Goal: Task Accomplishment & Management: Manage account settings

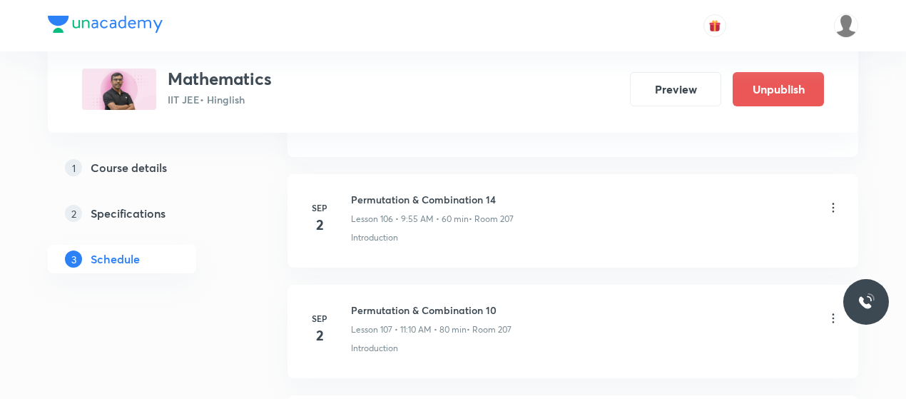
scroll to position [12548, 0]
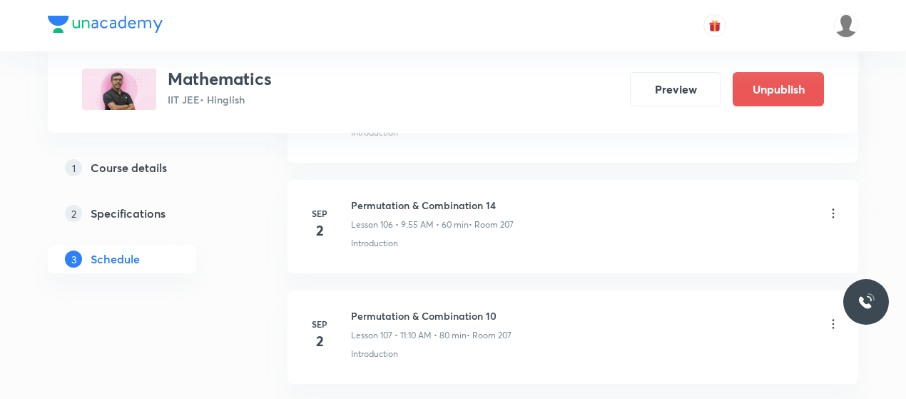
click at [831, 206] on icon at bounding box center [833, 213] width 14 height 14
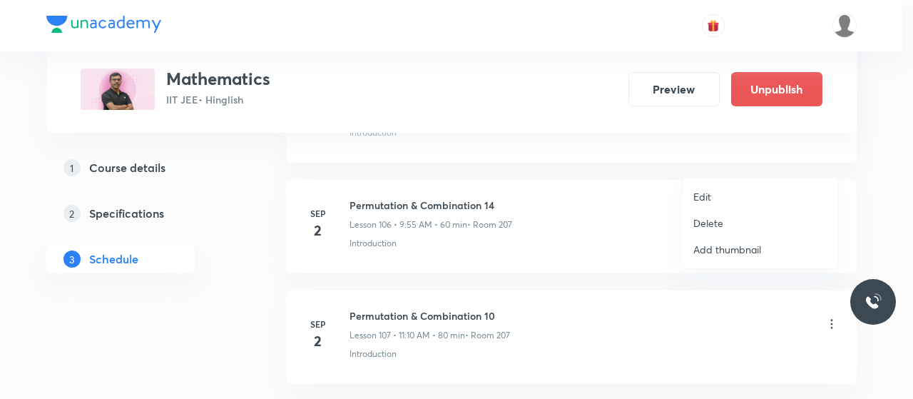
click at [723, 219] on li "Delete" at bounding box center [760, 223] width 156 height 26
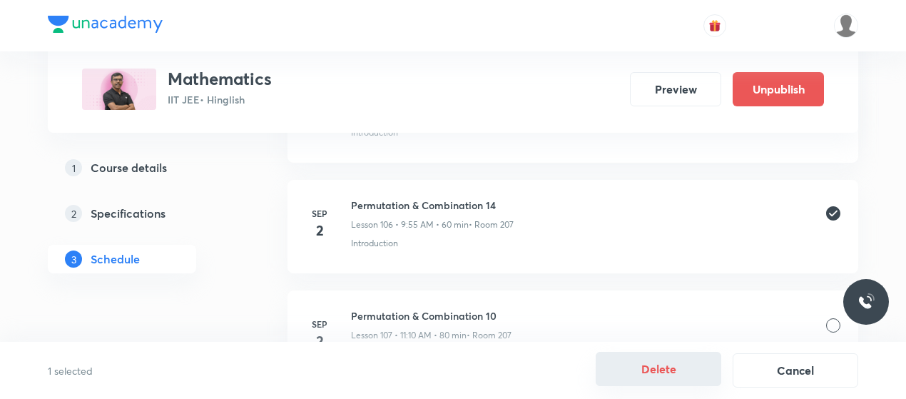
click at [666, 380] on button "Delete" at bounding box center [659, 369] width 126 height 34
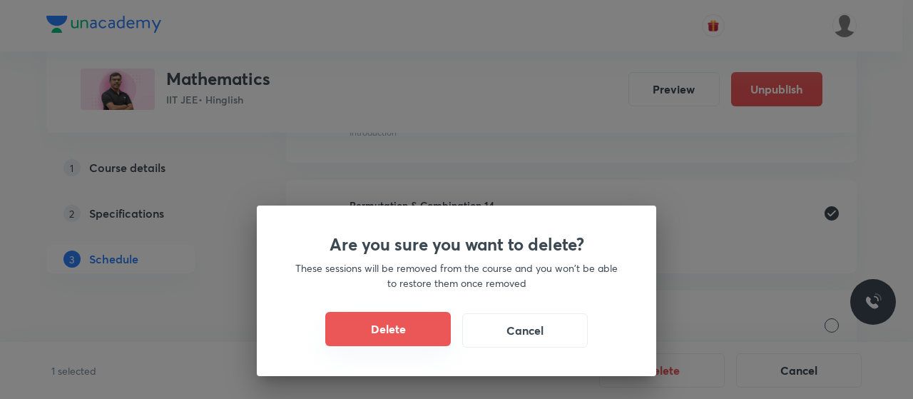
click at [412, 320] on button "Delete" at bounding box center [388, 329] width 126 height 34
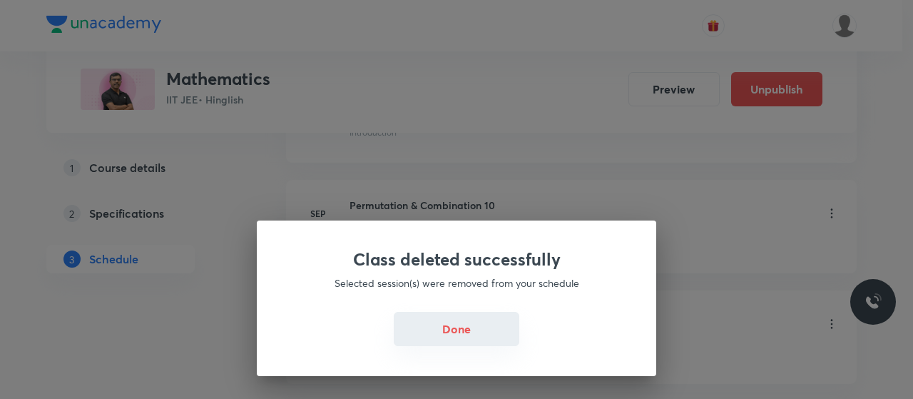
click at [498, 332] on button "Done" at bounding box center [457, 329] width 126 height 34
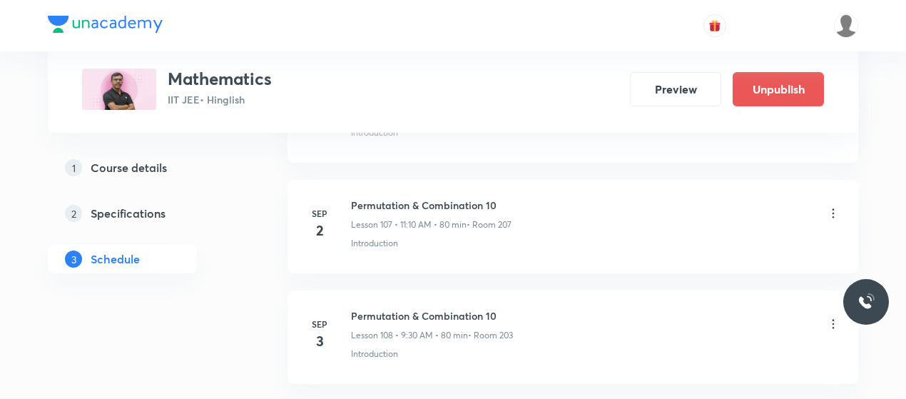
click at [832, 206] on icon at bounding box center [833, 213] width 14 height 14
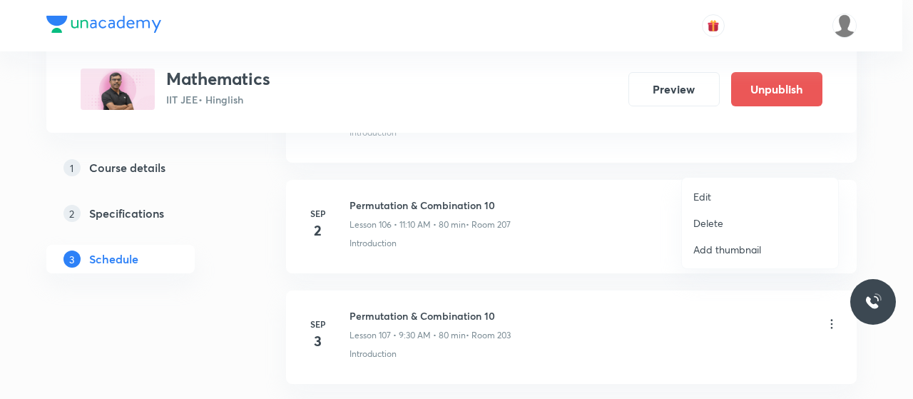
click at [706, 229] on p "Delete" at bounding box center [708, 222] width 30 height 15
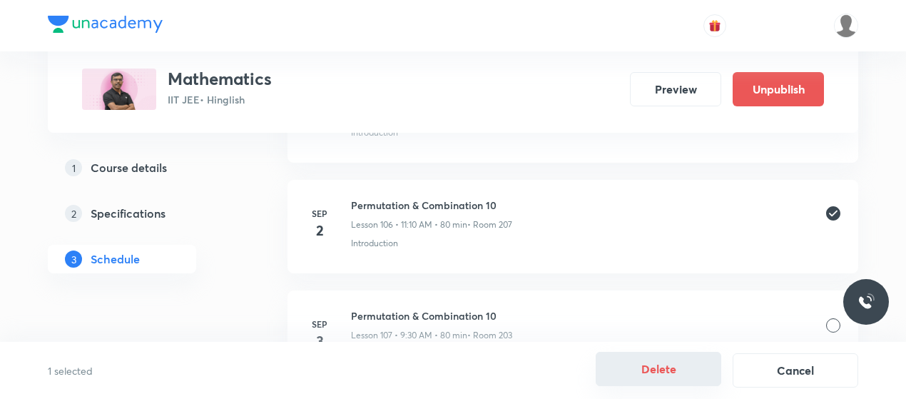
click at [696, 375] on button "Delete" at bounding box center [659, 369] width 126 height 34
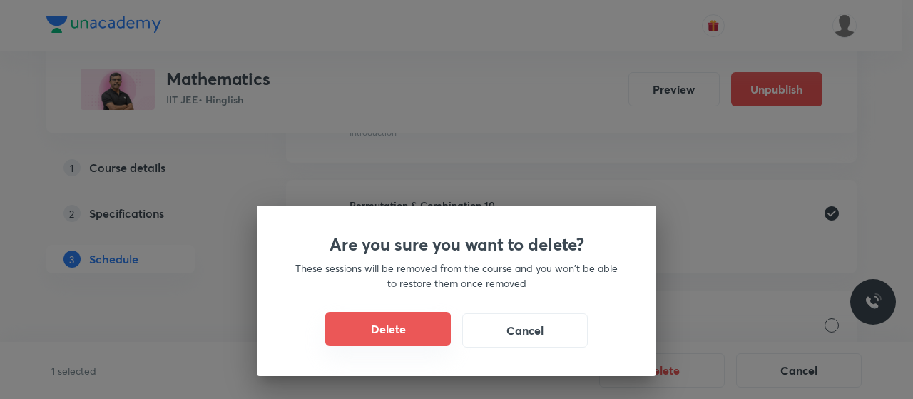
click at [375, 326] on button "Delete" at bounding box center [388, 329] width 126 height 34
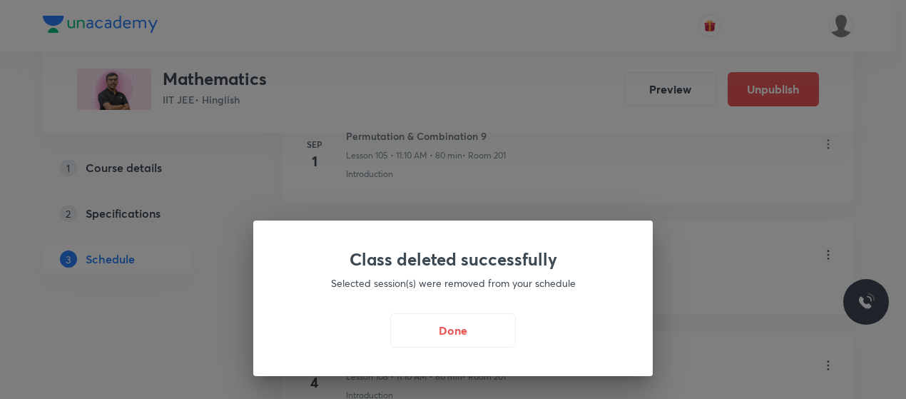
scroll to position [12473, 0]
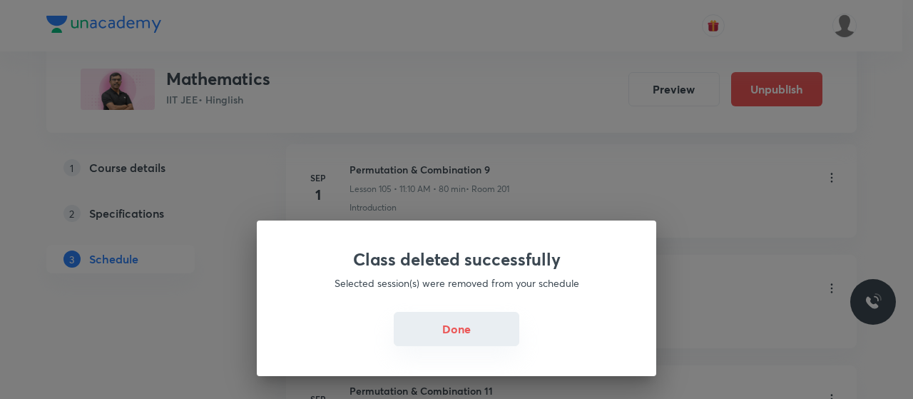
click at [482, 329] on button "Done" at bounding box center [457, 329] width 126 height 34
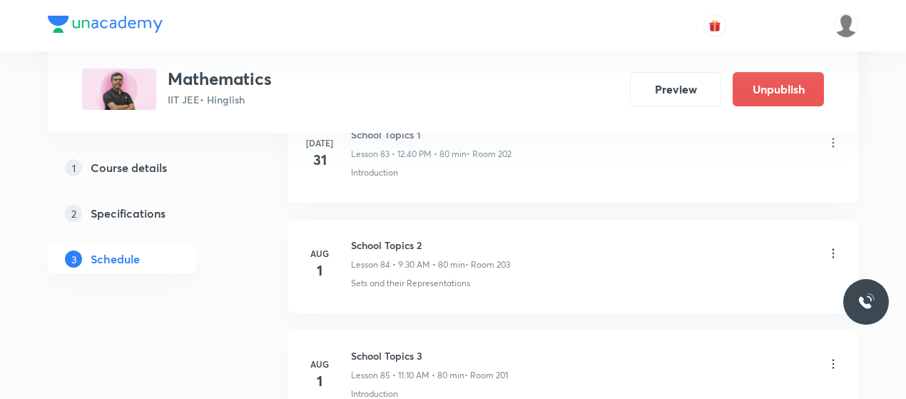
scroll to position [10070, 0]
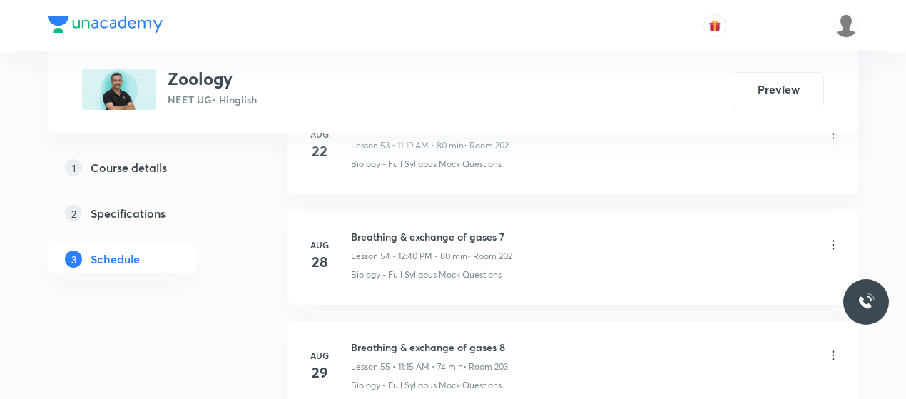
scroll to position [6798, 0]
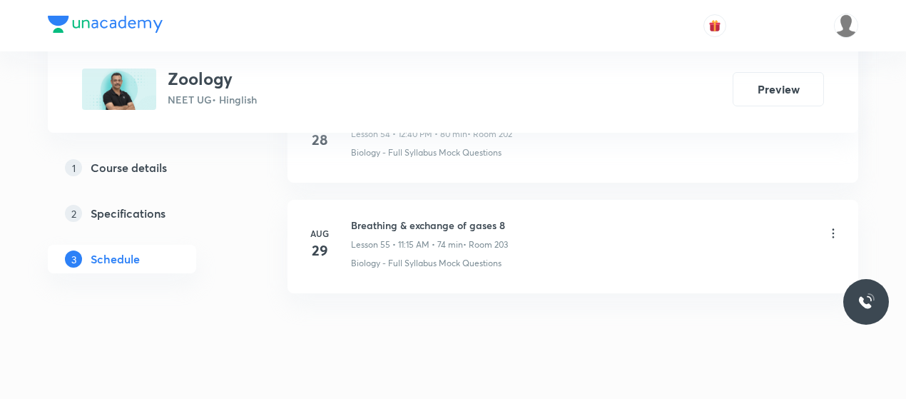
click at [434, 218] on h6 "Breathing & exchange of gases 8" at bounding box center [429, 225] width 157 height 15
click at [434, 200] on li "Aug 29 Breathing & exchange of gases 8 Lesson 55 • 11:15 AM • 74 min • Room 203…" at bounding box center [572, 246] width 571 height 93
copy h6 "Breathing & exchange of gases 8"
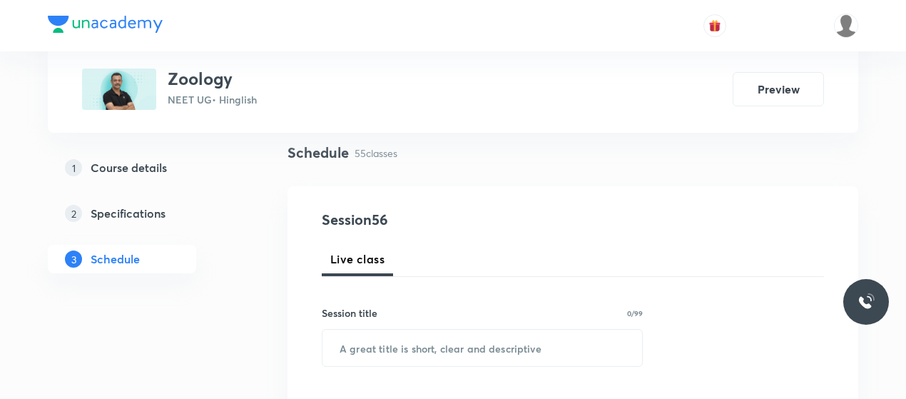
scroll to position [106, 0]
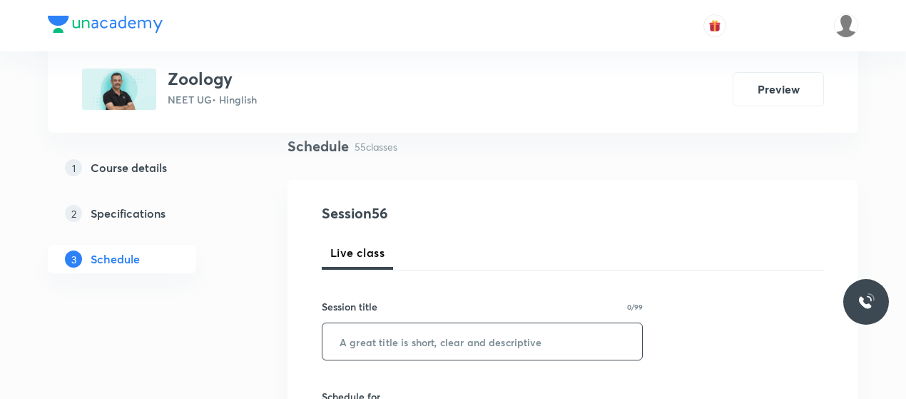
click at [397, 327] on input "text" at bounding box center [482, 341] width 320 height 36
paste input "Breathing & exchange of gases 8"
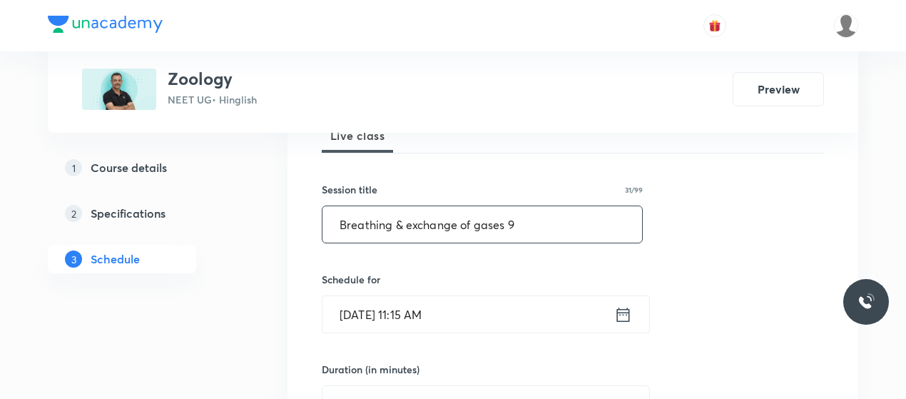
scroll to position [273, 0]
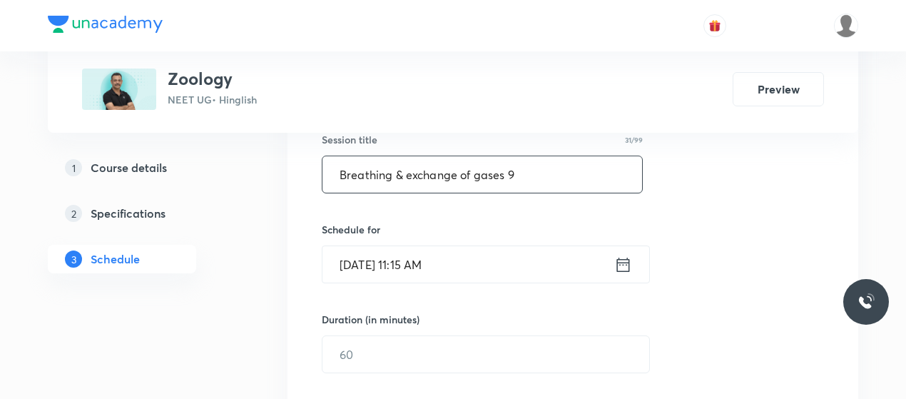
type input "Breathing & exchange of gases 9"
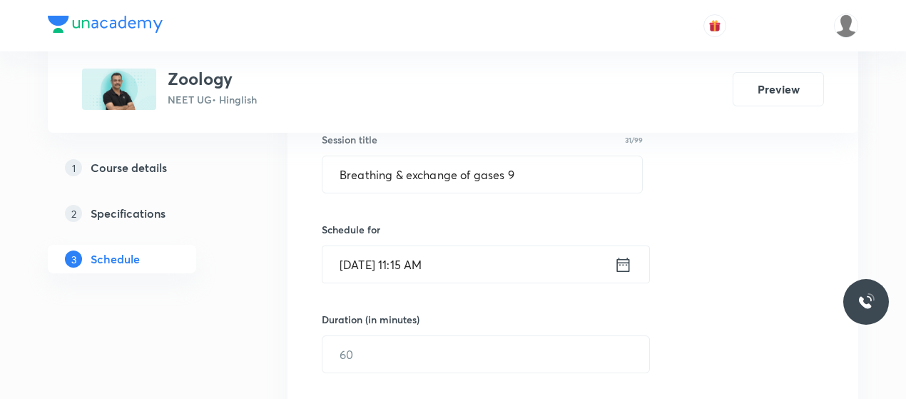
click at [397, 256] on input "Sep 2, 2025, 11:15 AM" at bounding box center [468, 264] width 292 height 36
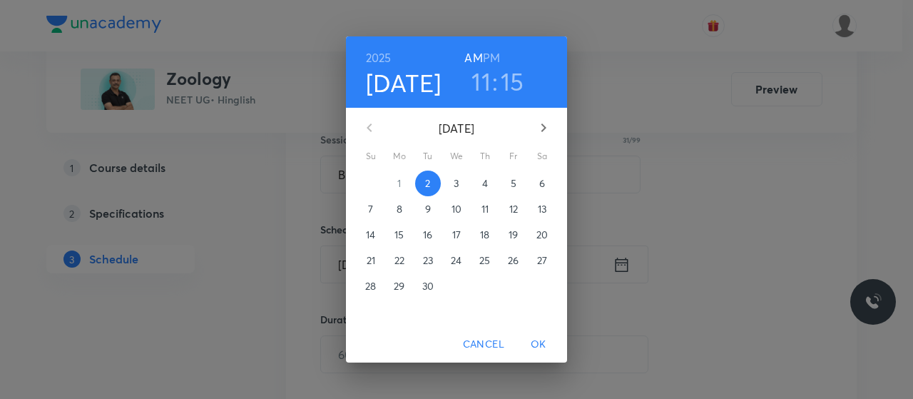
click at [475, 81] on h3 "11" at bounding box center [481, 81] width 19 height 30
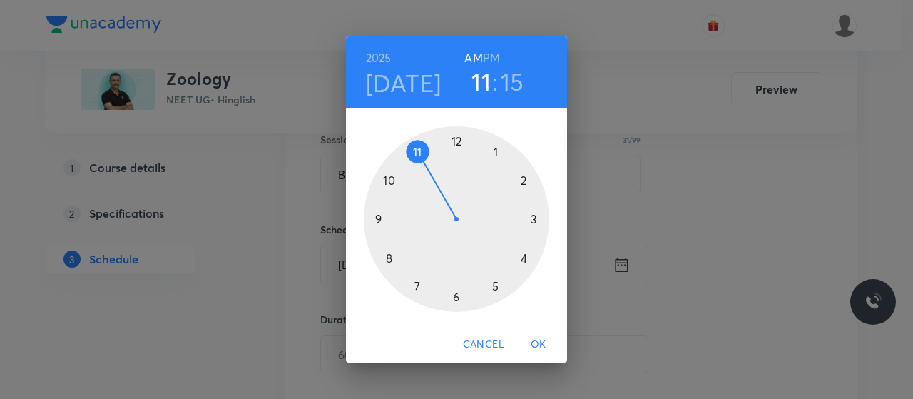
click at [513, 81] on h3 "15" at bounding box center [513, 81] width 24 height 30
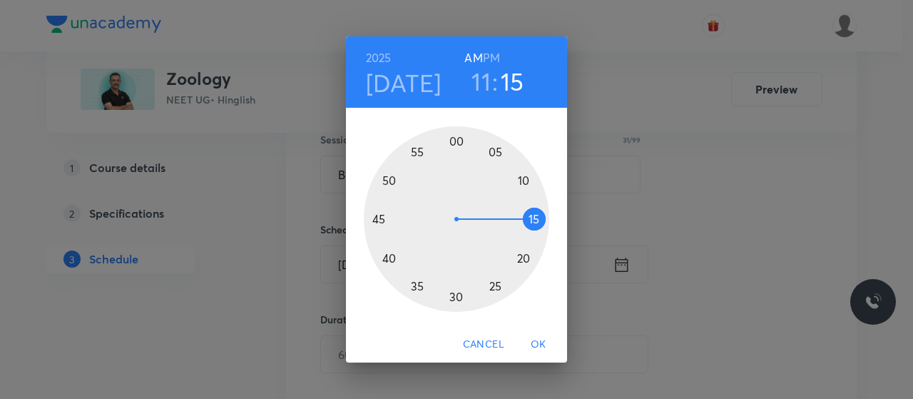
click at [531, 205] on div at bounding box center [456, 218] width 185 height 185
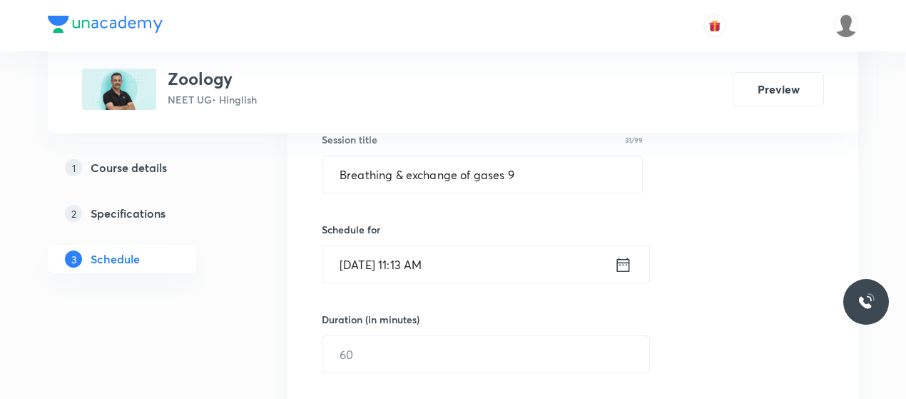
click at [417, 256] on input "Sep 2, 2025, 11:13 AM" at bounding box center [468, 264] width 292 height 36
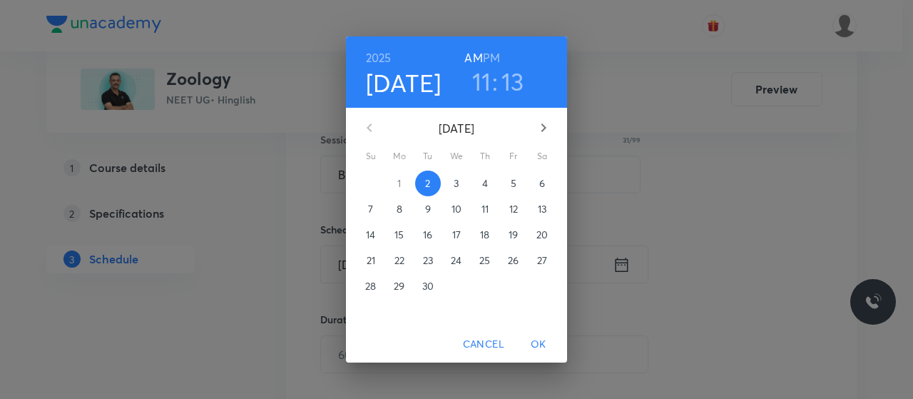
click at [501, 79] on h3 "13" at bounding box center [512, 81] width 23 height 30
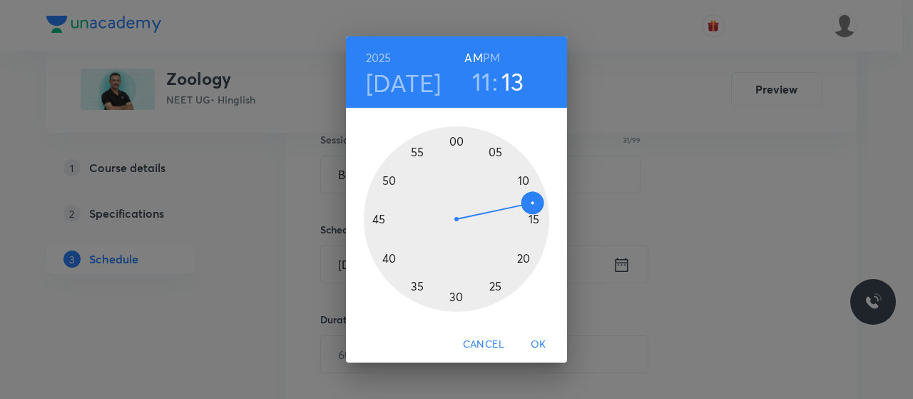
click at [531, 236] on div at bounding box center [456, 218] width 185 height 185
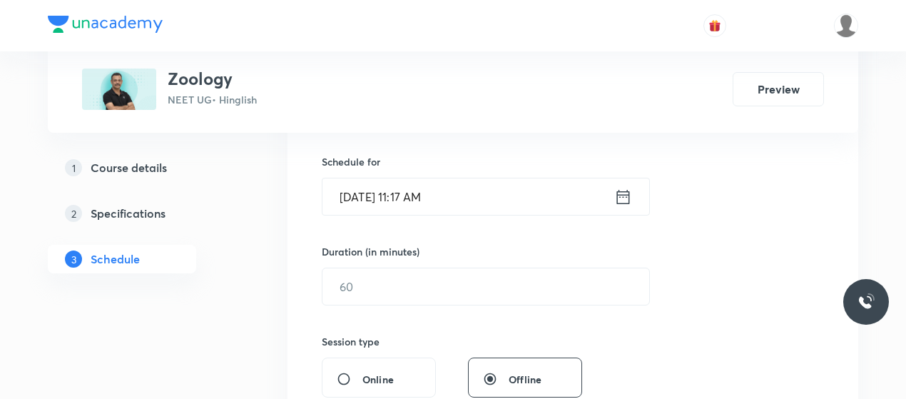
scroll to position [342, 0]
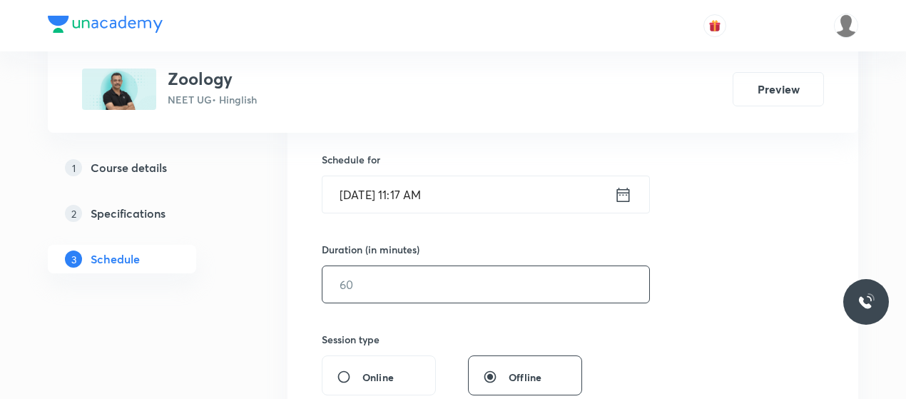
click at [477, 275] on input "text" at bounding box center [485, 284] width 327 height 36
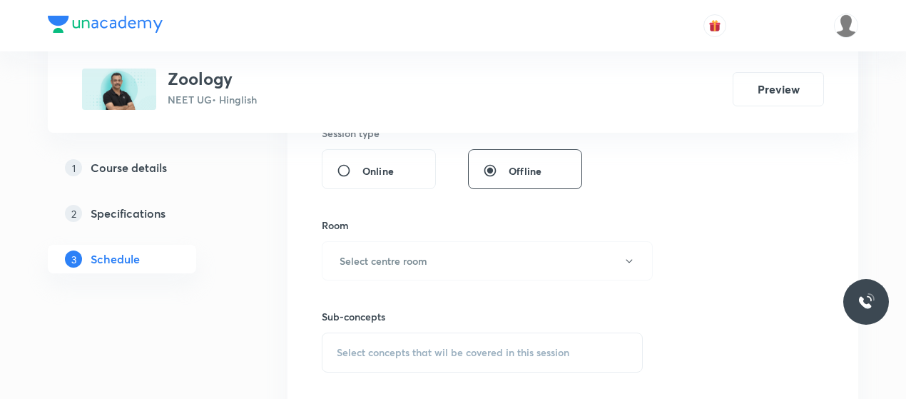
scroll to position [564, 0]
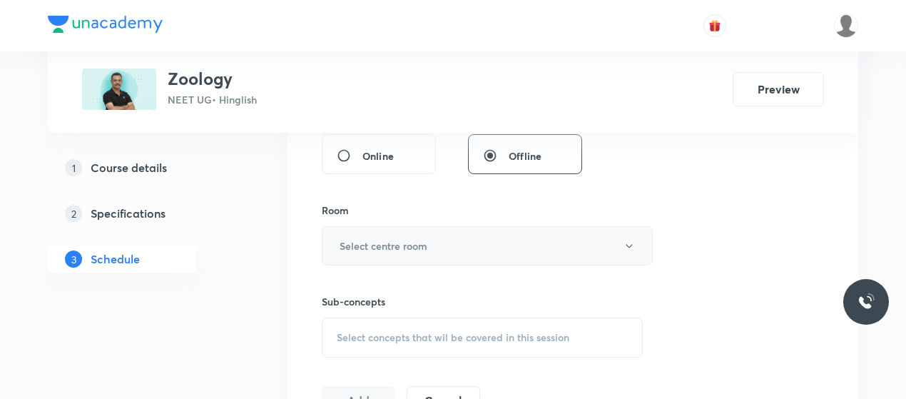
type input "70"
click at [486, 238] on button "Select centre room" at bounding box center [487, 245] width 331 height 39
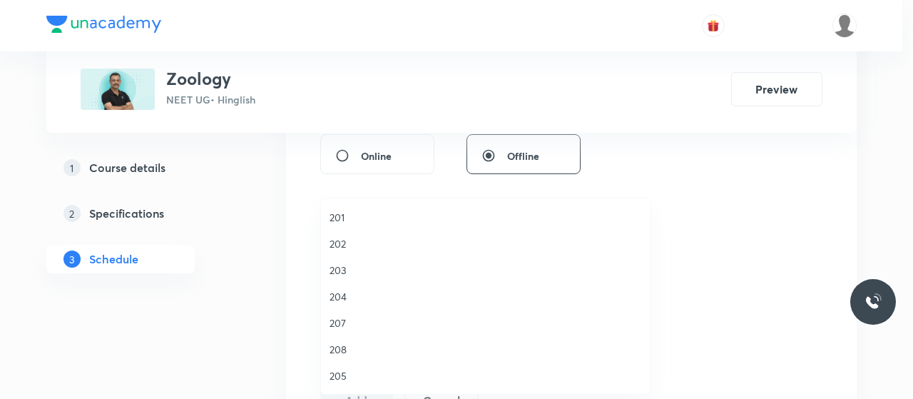
click at [345, 268] on span "203" at bounding box center [486, 270] width 312 height 15
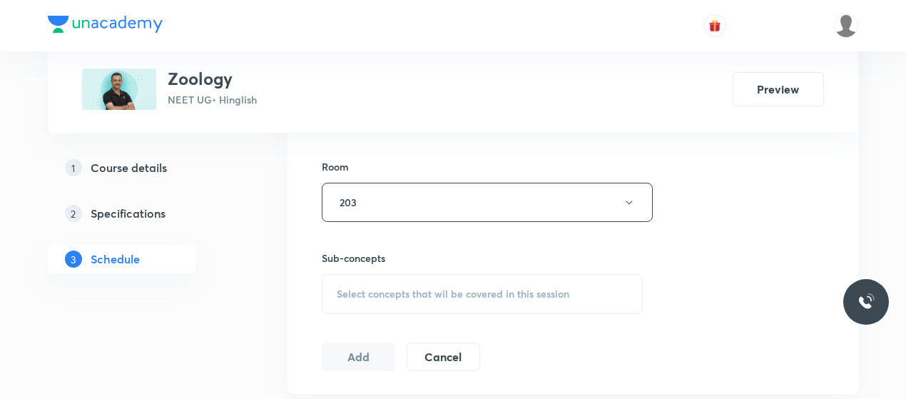
scroll to position [608, 0]
click at [412, 302] on div "Select concepts that wil be covered in this session" at bounding box center [482, 293] width 321 height 40
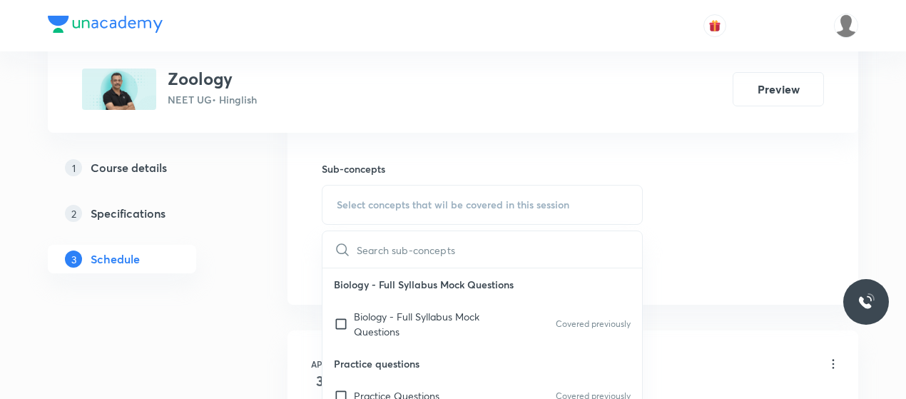
scroll to position [698, 0]
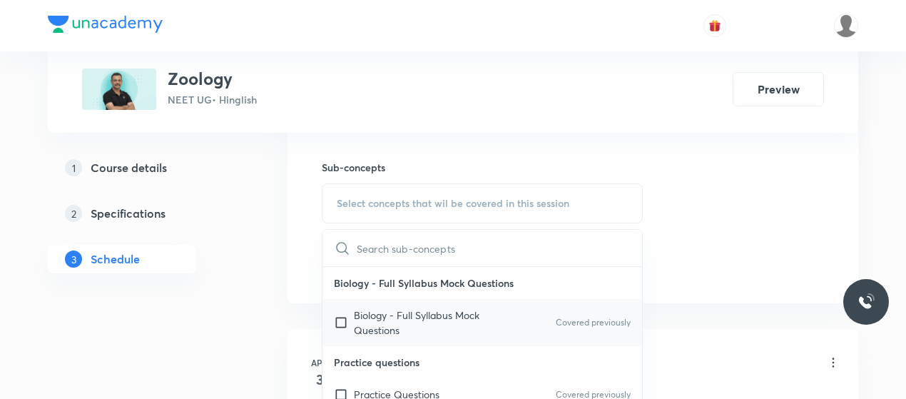
click at [401, 335] on div "Biology - Full Syllabus Mock Questions Covered previously" at bounding box center [482, 322] width 320 height 47
checkbox input "true"
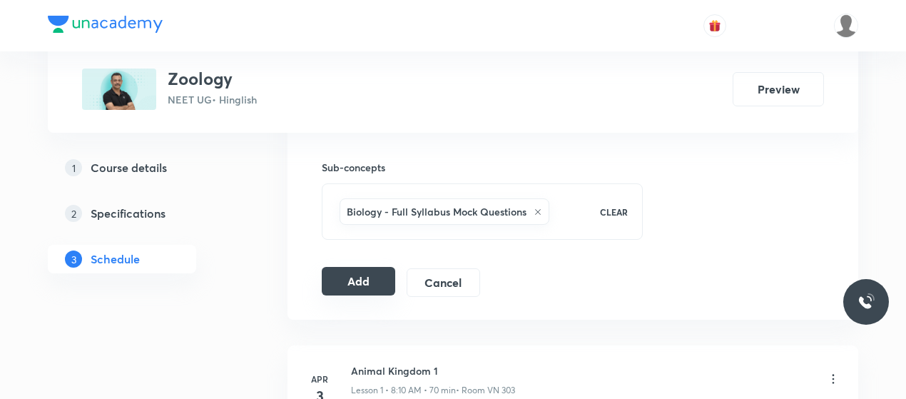
click at [350, 286] on button "Add" at bounding box center [358, 281] width 73 height 29
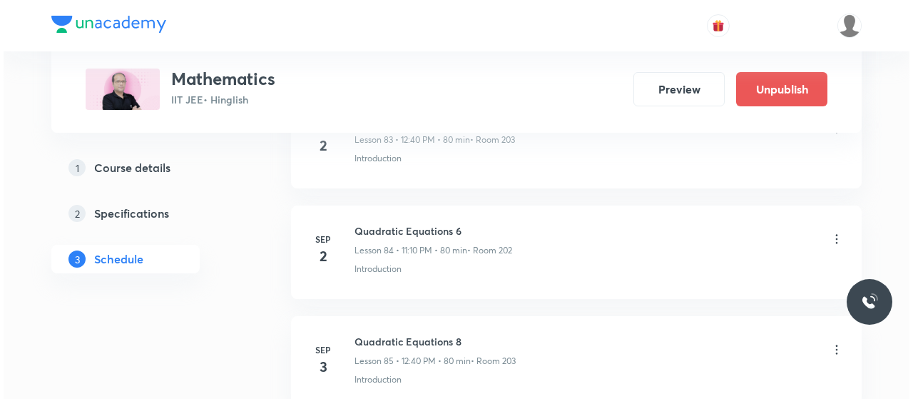
scroll to position [10091, 0]
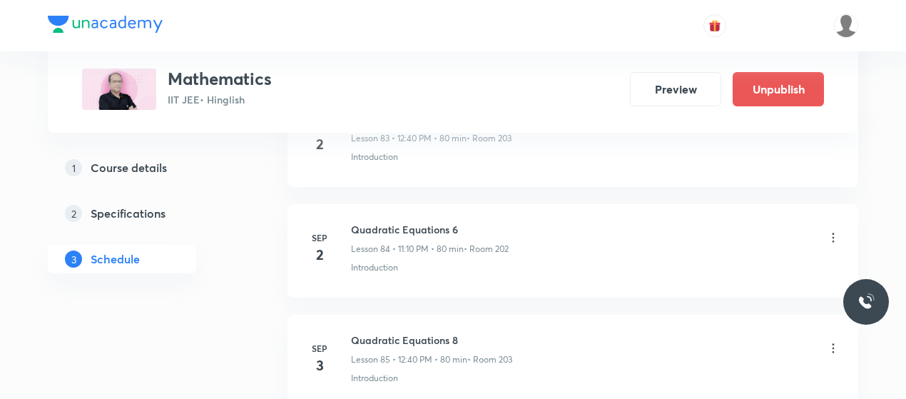
click at [837, 230] on icon at bounding box center [833, 237] width 14 height 14
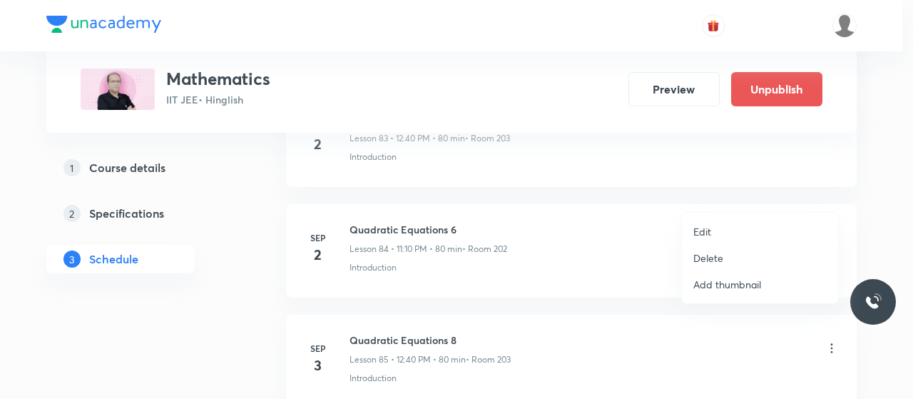
click at [720, 227] on li "Edit" at bounding box center [760, 231] width 156 height 26
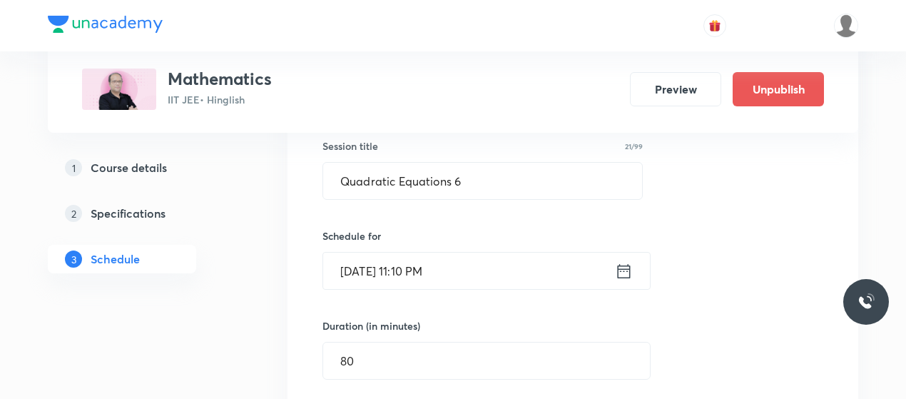
scroll to position [9441, 0]
click at [454, 253] on input "[DATE] 11:10 PM" at bounding box center [469, 271] width 292 height 36
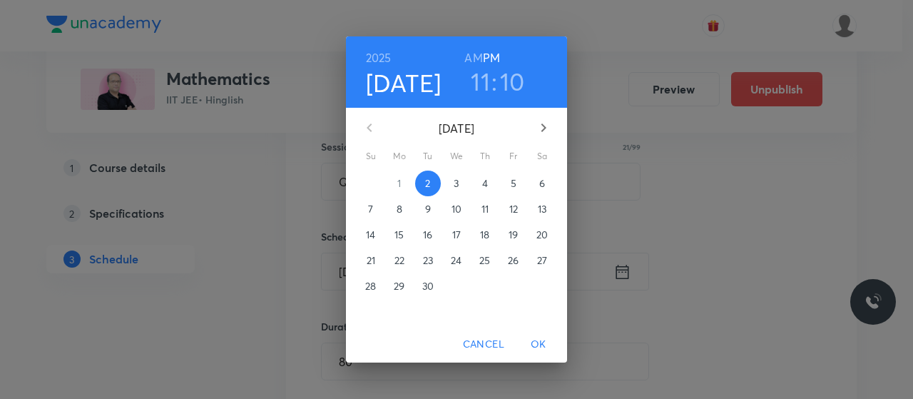
click at [474, 51] on h6 "AM" at bounding box center [473, 58] width 18 height 20
click at [534, 342] on span "OK" at bounding box center [538, 344] width 34 height 18
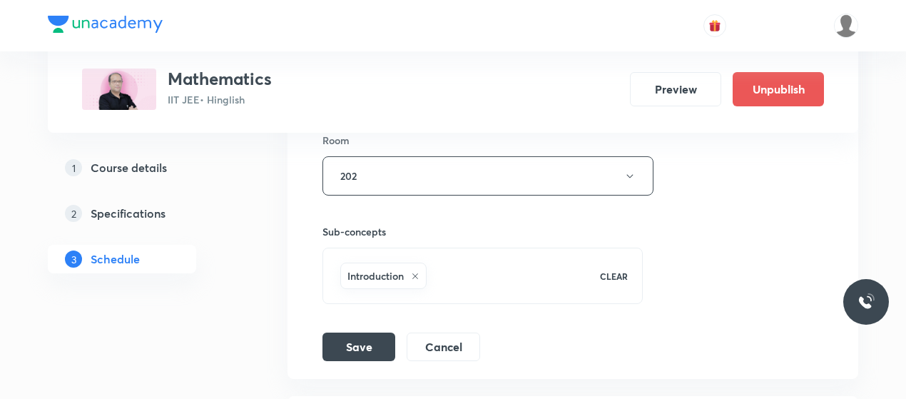
scroll to position [9903, 0]
click at [365, 330] on button "Save" at bounding box center [358, 344] width 73 height 29
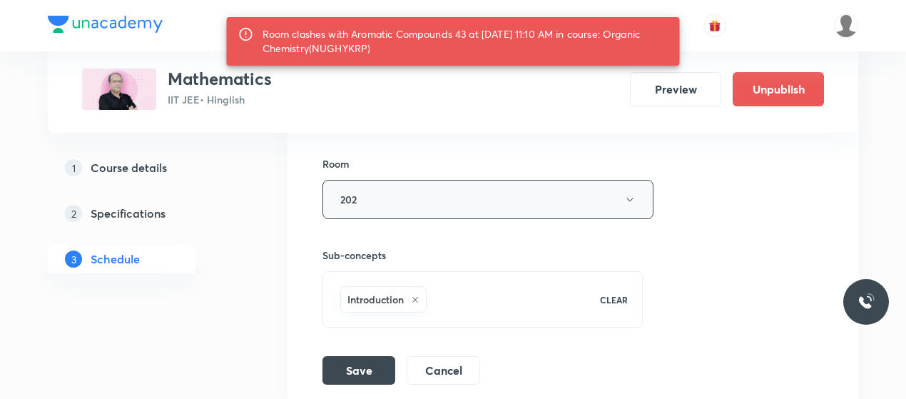
click at [477, 180] on button "202" at bounding box center [487, 199] width 331 height 39
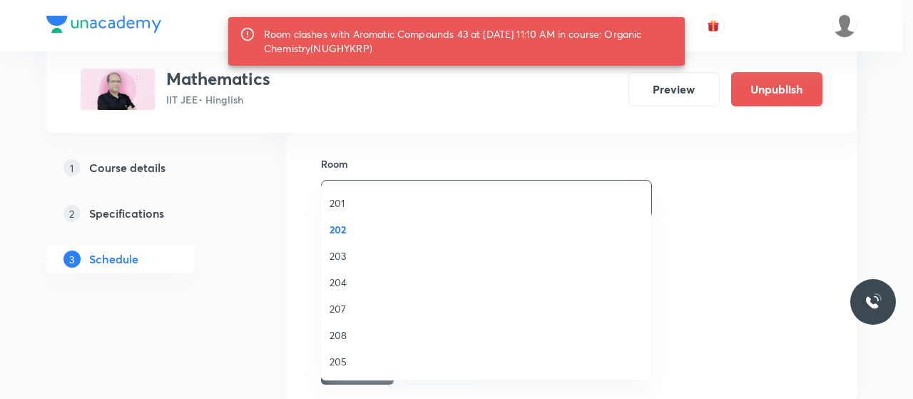
click at [340, 284] on span "204" at bounding box center [486, 282] width 312 height 15
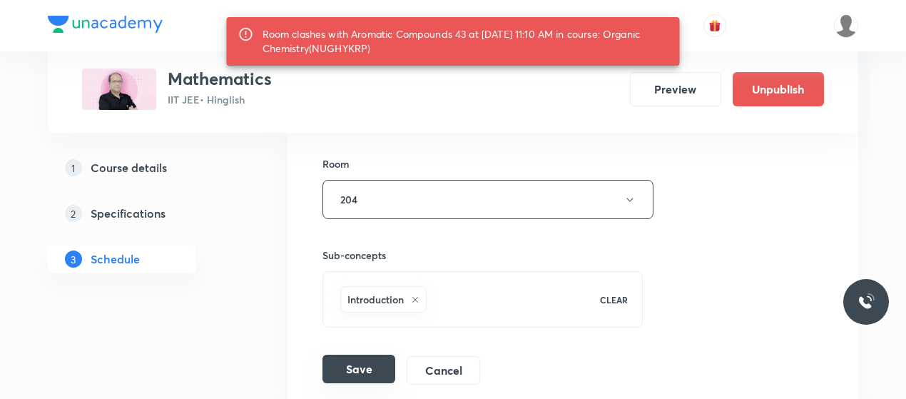
click at [369, 355] on button "Save" at bounding box center [358, 369] width 73 height 29
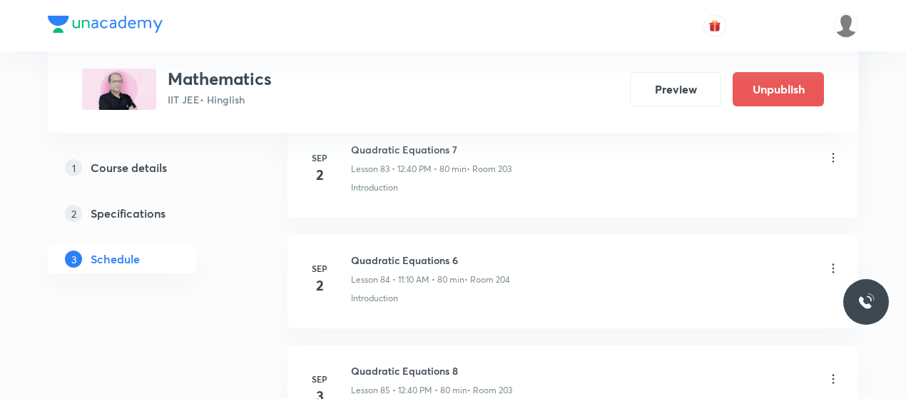
scroll to position [9310, 0]
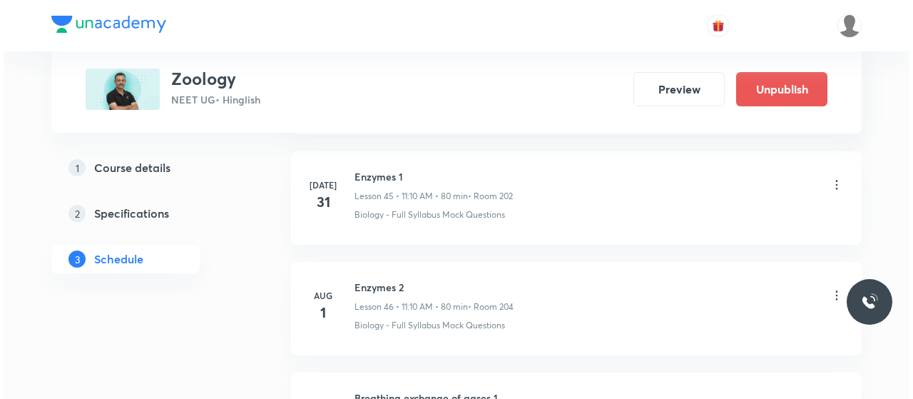
scroll to position [6907, 0]
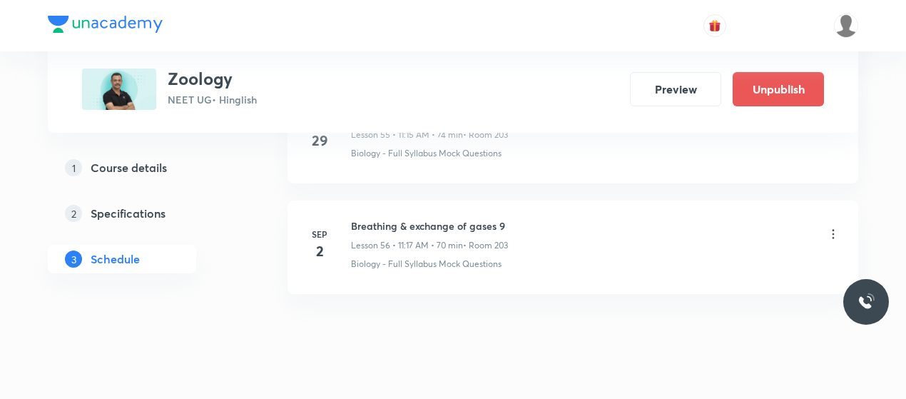
click at [836, 227] on icon at bounding box center [833, 234] width 14 height 14
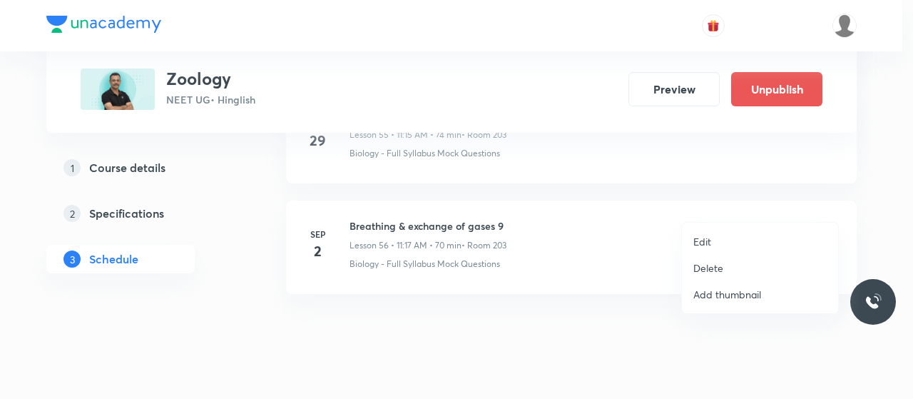
click at [721, 235] on li "Edit" at bounding box center [760, 241] width 156 height 26
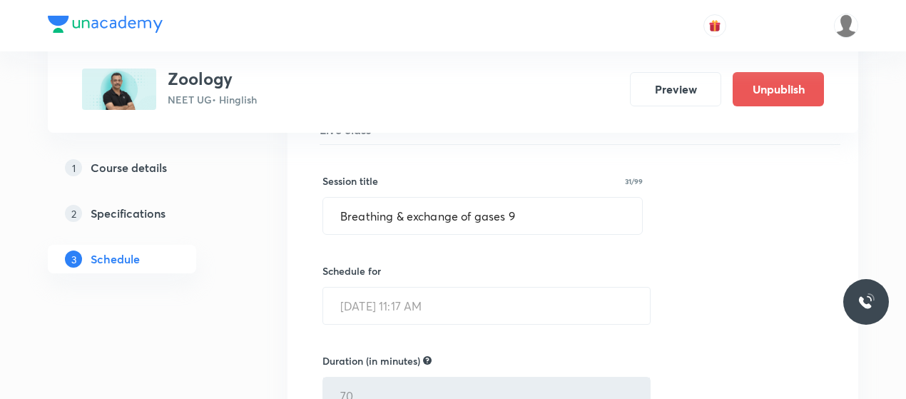
scroll to position [6309, 0]
click at [498, 199] on input "Breathing & exchange of gases 9" at bounding box center [482, 217] width 319 height 36
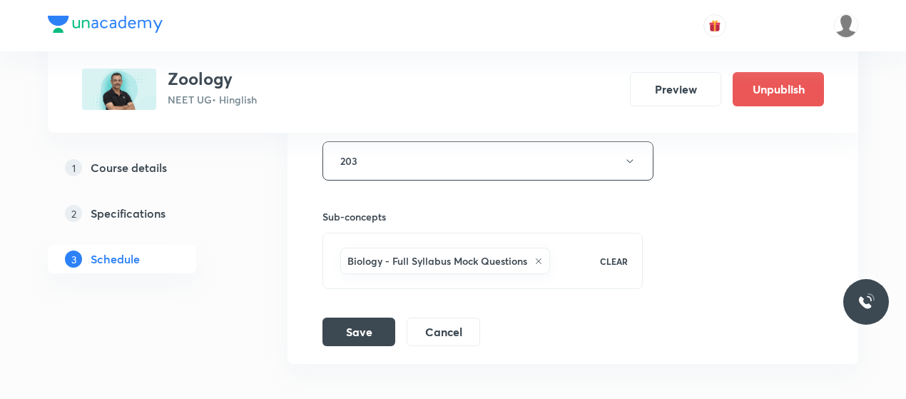
scroll to position [6731, 0]
type input "Biomolecule 1"
click at [360, 315] on button "Save" at bounding box center [358, 329] width 73 height 29
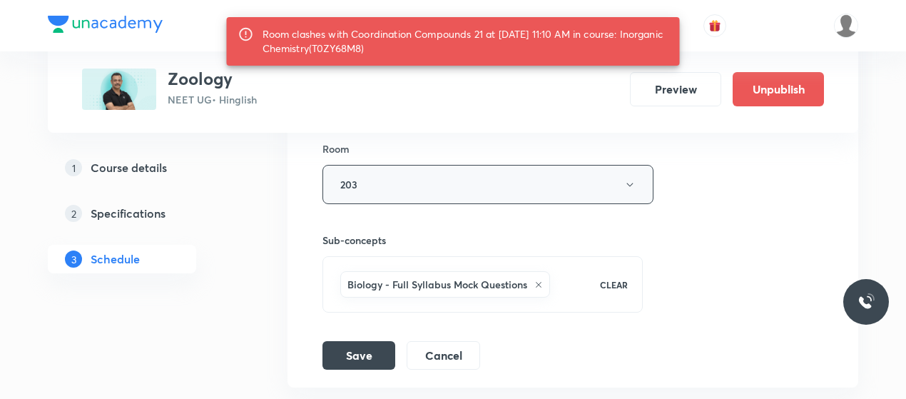
click at [491, 165] on button "203" at bounding box center [487, 184] width 331 height 39
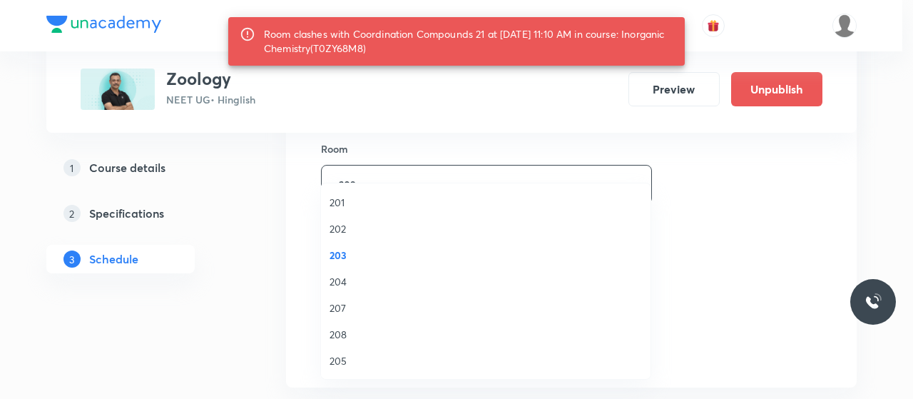
click at [341, 301] on span "207" at bounding box center [486, 307] width 312 height 15
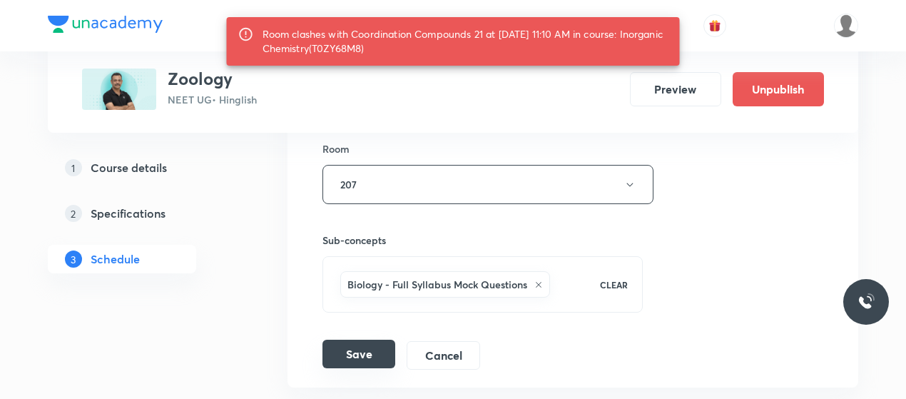
click at [347, 340] on button "Save" at bounding box center [358, 354] width 73 height 29
click at [372, 340] on button "Save" at bounding box center [358, 354] width 73 height 29
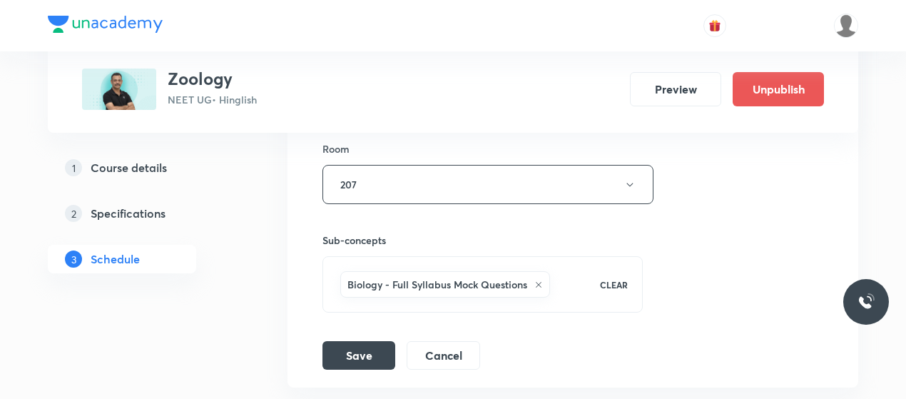
click at [467, 165] on button "207" at bounding box center [487, 184] width 331 height 39
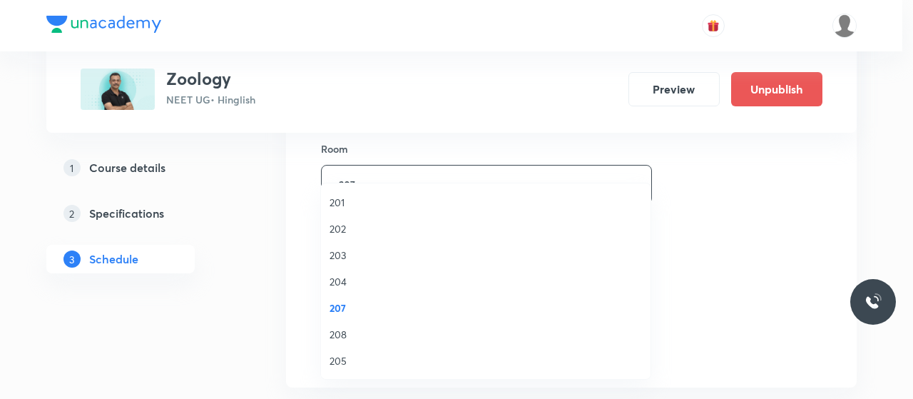
click at [337, 333] on span "208" at bounding box center [486, 334] width 312 height 15
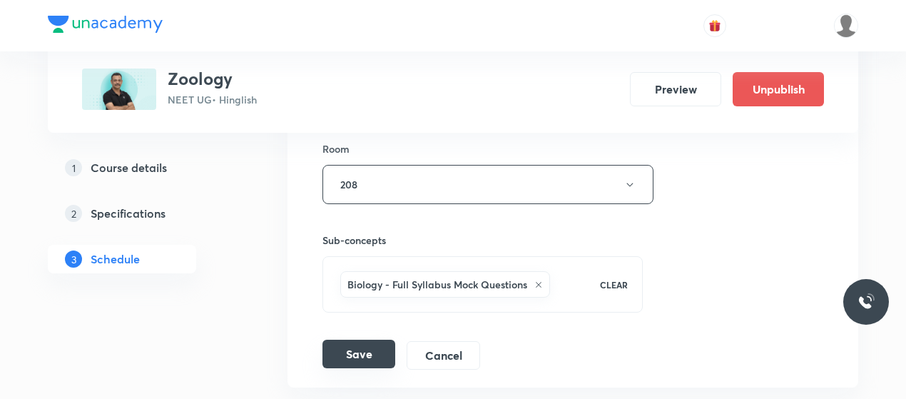
click at [370, 340] on button "Save" at bounding box center [358, 354] width 73 height 29
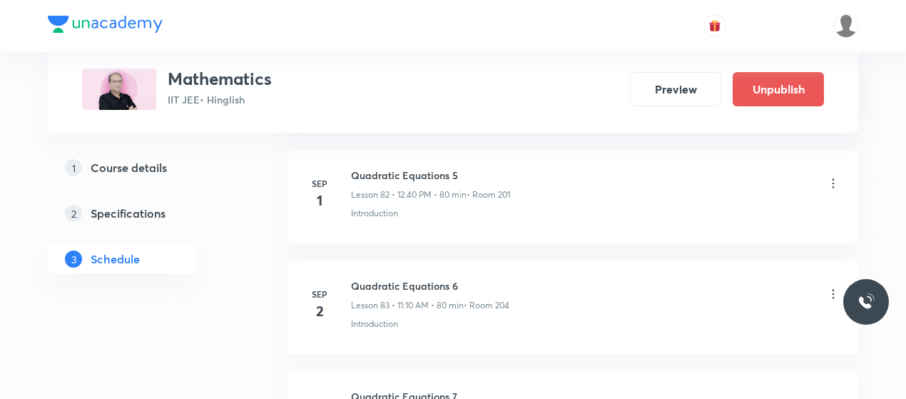
scroll to position [9924, 0]
drag, startPoint x: 699, startPoint y: 291, endPoint x: 392, endPoint y: 250, distance: 310.2
click at [392, 278] on h6 "Quadratic Equations 6" at bounding box center [430, 285] width 158 height 15
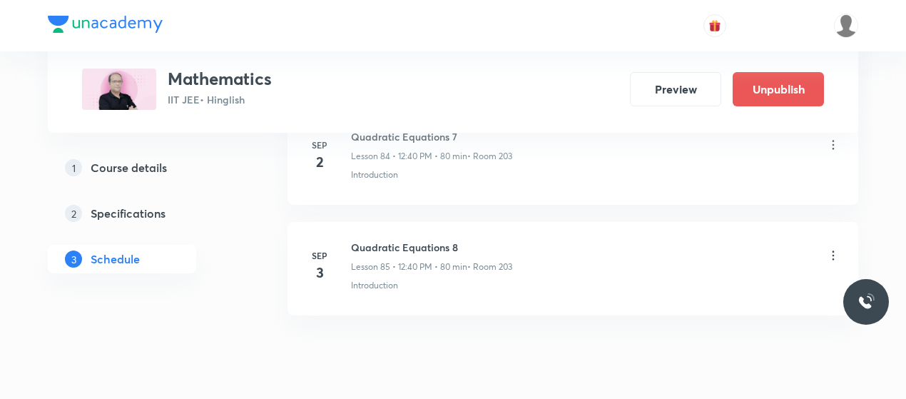
scroll to position [10191, 0]
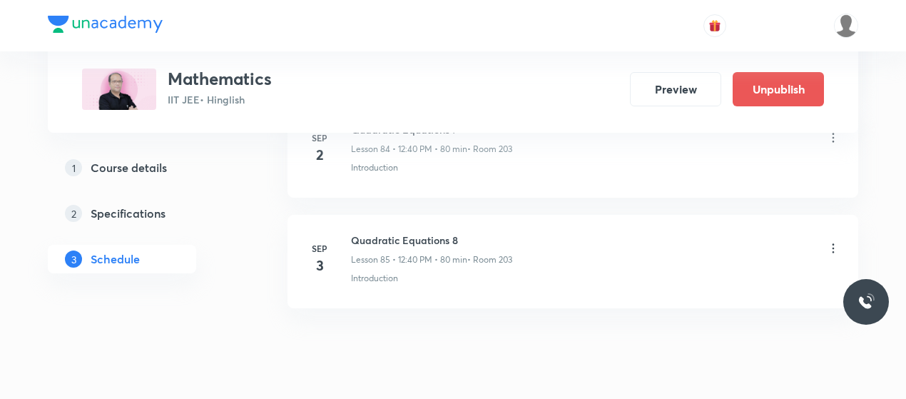
click at [392, 250] on li "[DATE] Quadratic Equations 8 Lesson 85 • 12:40 PM • 80 min • Room 203 Introduct…" at bounding box center [572, 261] width 571 height 93
